Goal: Check status: Check status

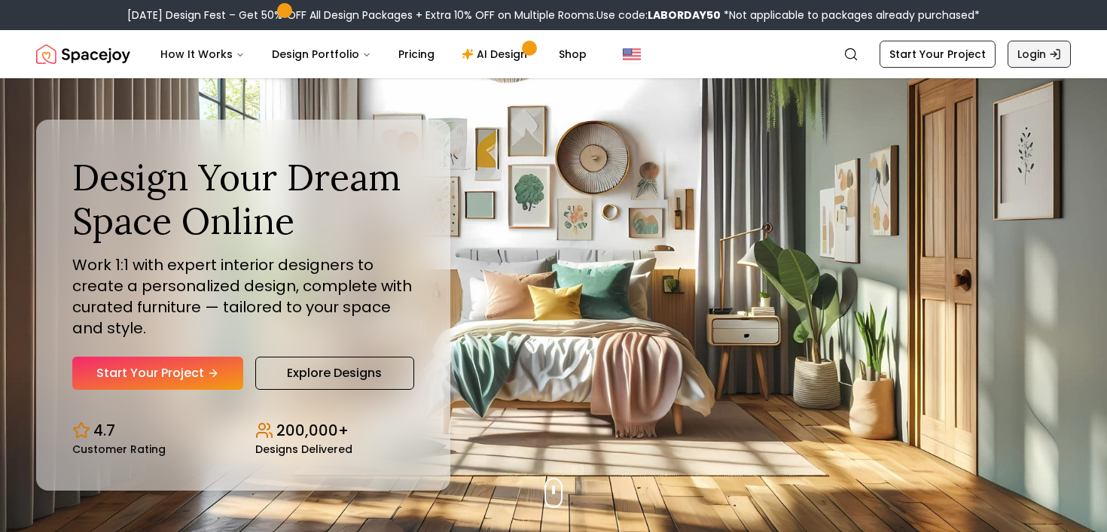
click at [1033, 57] on link "Login" at bounding box center [1038, 54] width 63 height 27
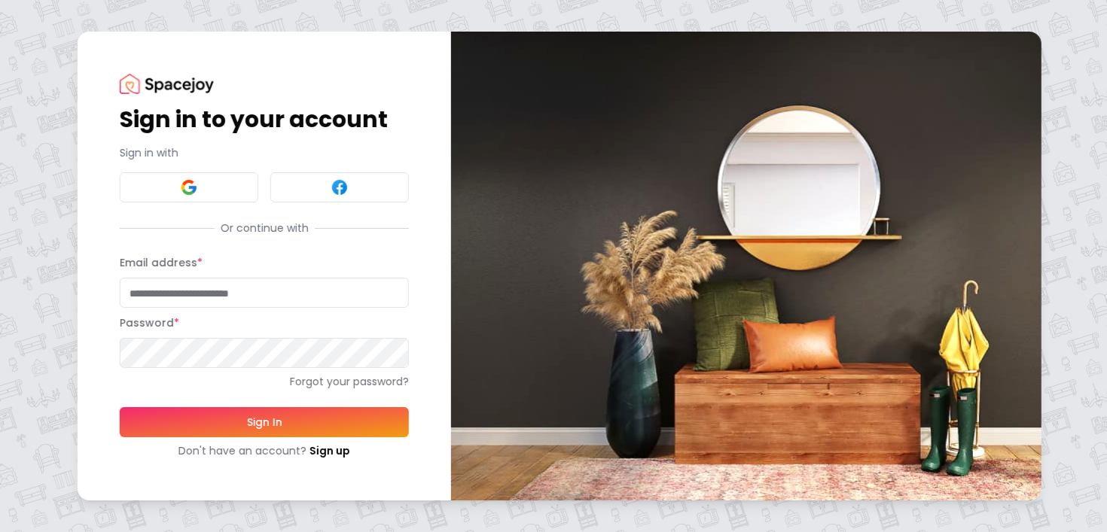
type input "**********"
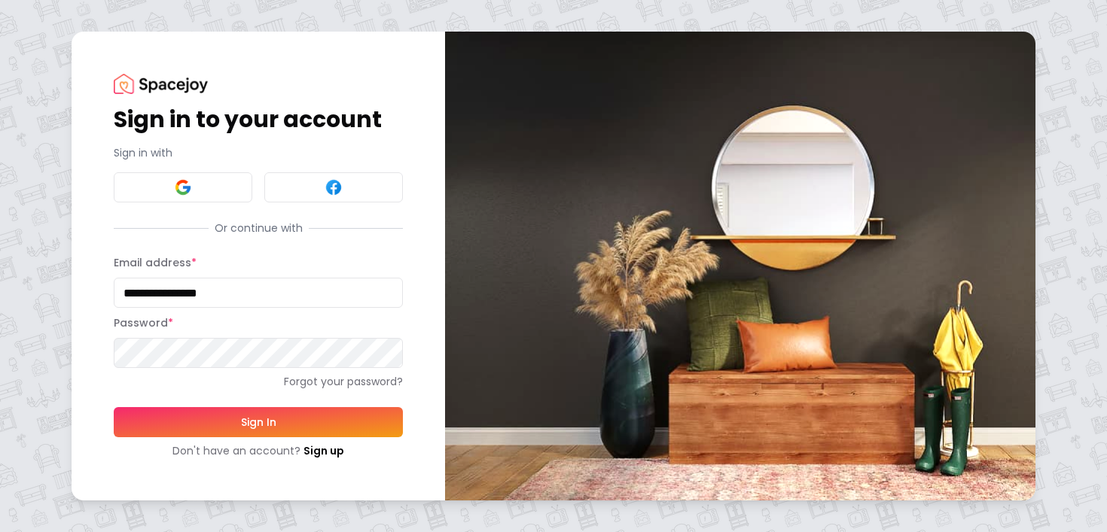
click at [239, 422] on button "Sign In" at bounding box center [258, 422] width 289 height 30
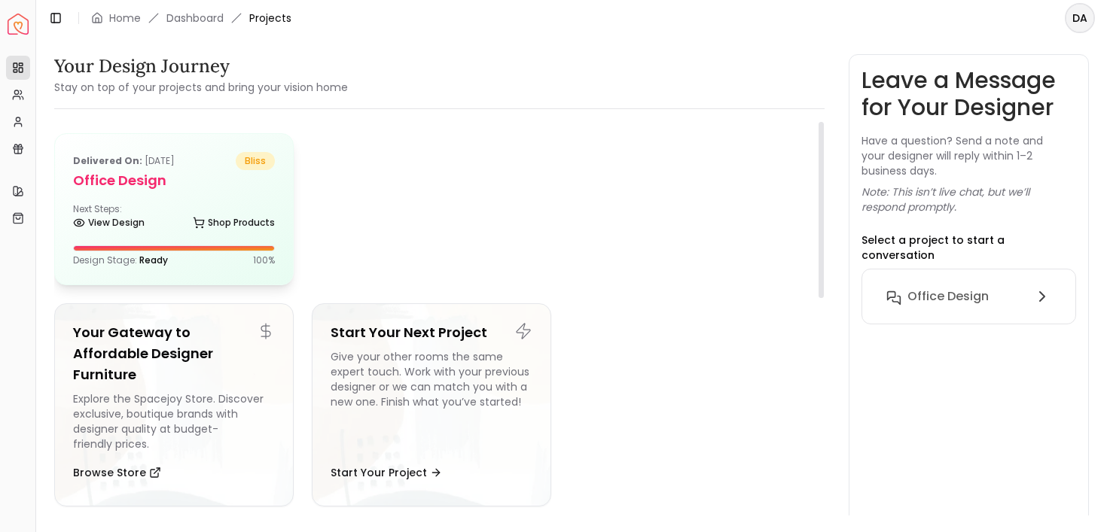
click at [167, 187] on h5 "Office Design" at bounding box center [174, 180] width 202 height 21
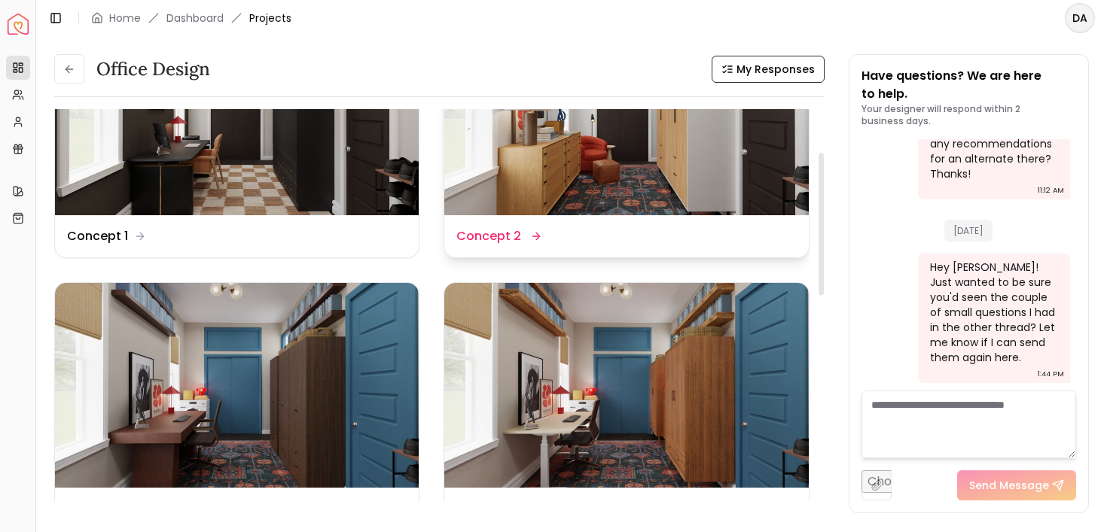
scroll to position [119, 0]
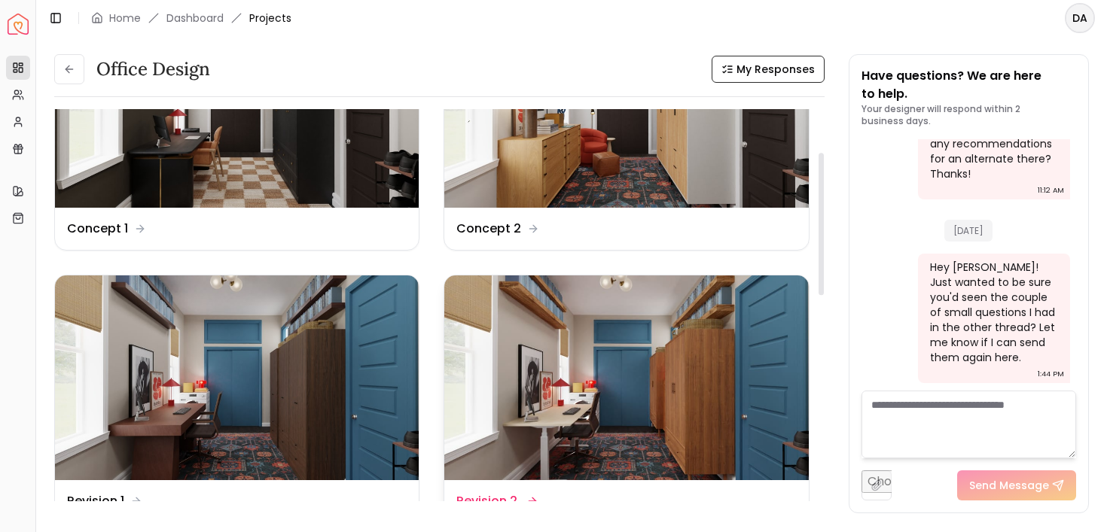
click at [670, 427] on img at bounding box center [626, 378] width 364 height 205
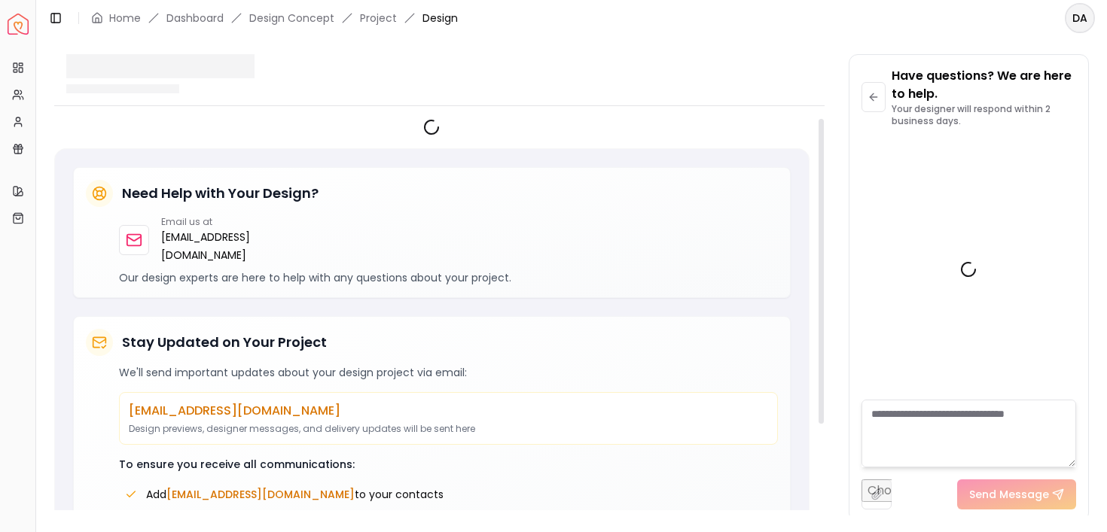
scroll to position [6986, 0]
